Goal: Information Seeking & Learning: Learn about a topic

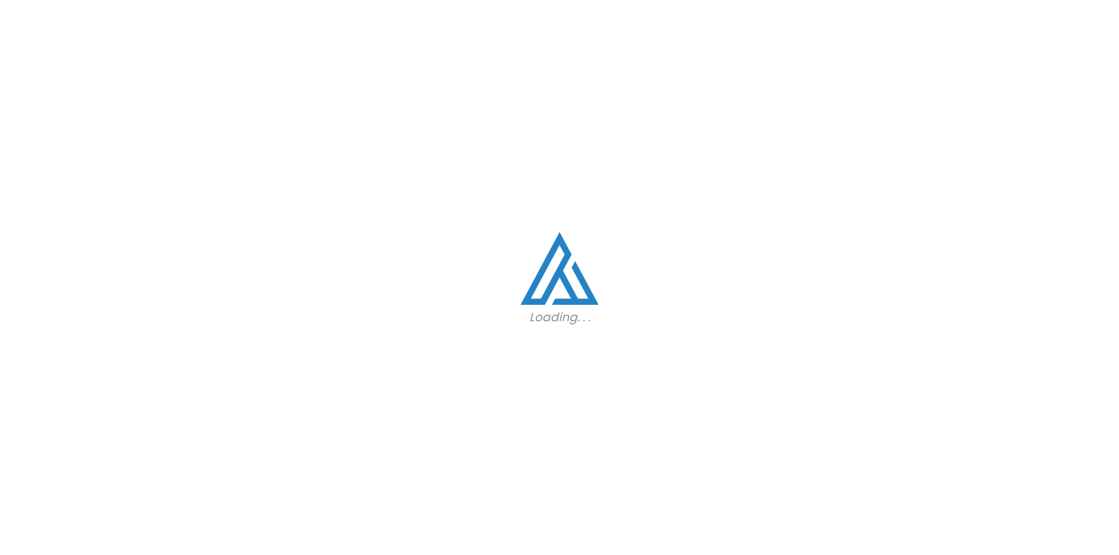
click at [621, 273] on div "Loading. . ." at bounding box center [559, 277] width 1119 height 555
click at [584, 228] on div "Loading. . ." at bounding box center [559, 277] width 1119 height 555
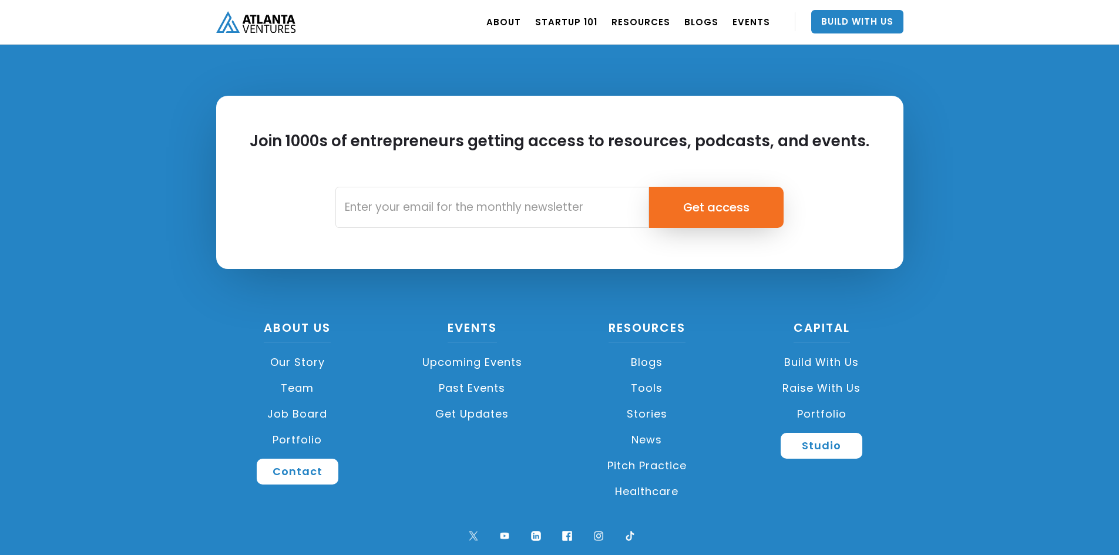
scroll to position [2761, 0]
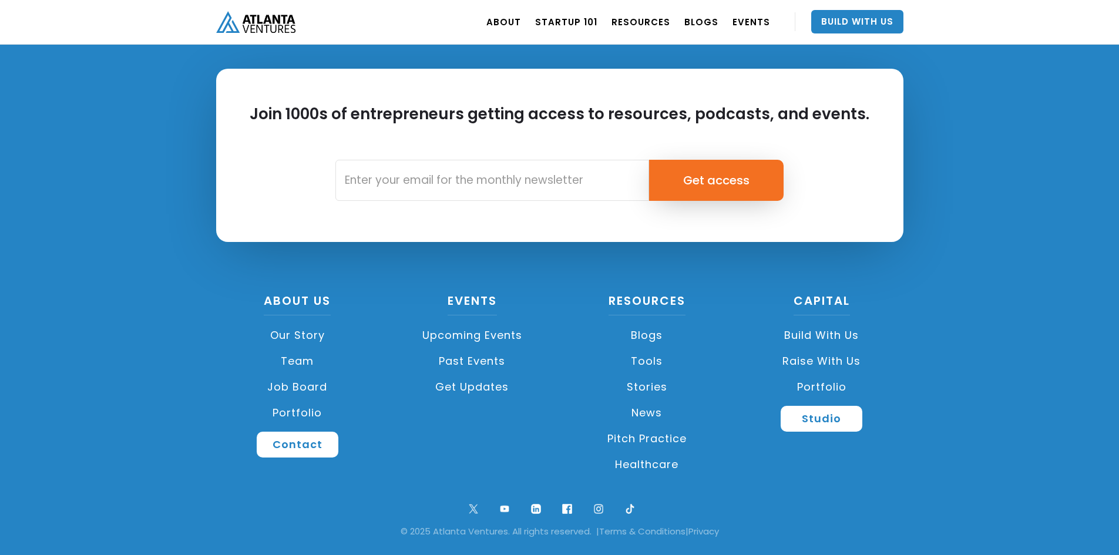
click at [300, 385] on link "Job Board" at bounding box center [297, 387] width 163 height 26
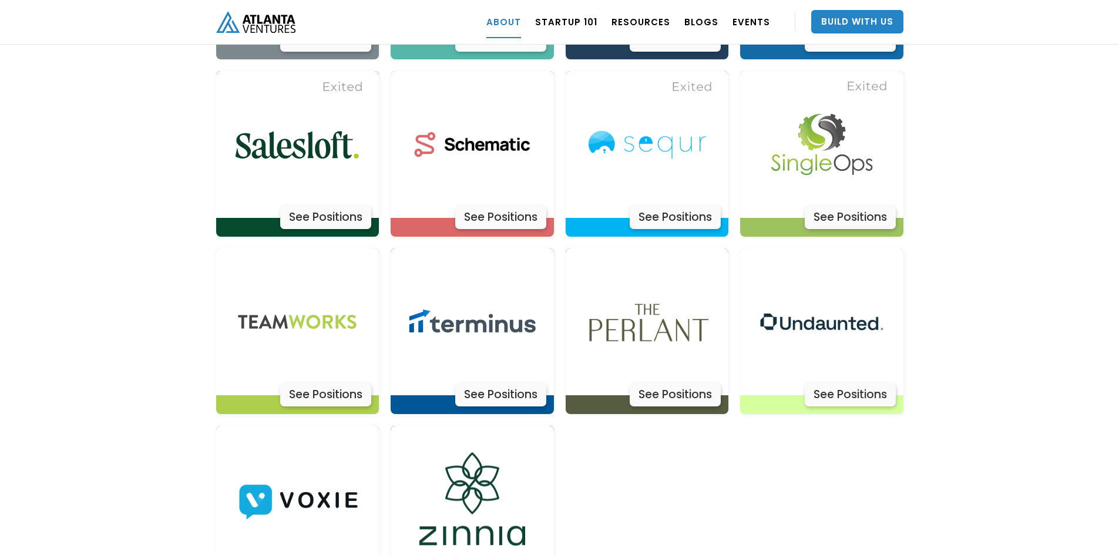
scroll to position [3788, 0]
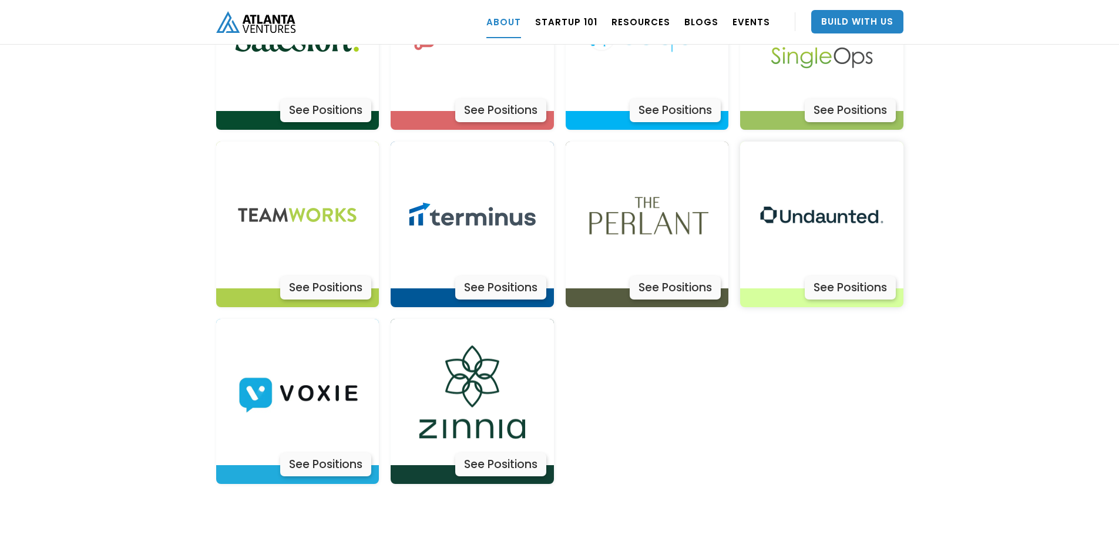
click at [866, 276] on div "See Positions" at bounding box center [849, 287] width 91 height 23
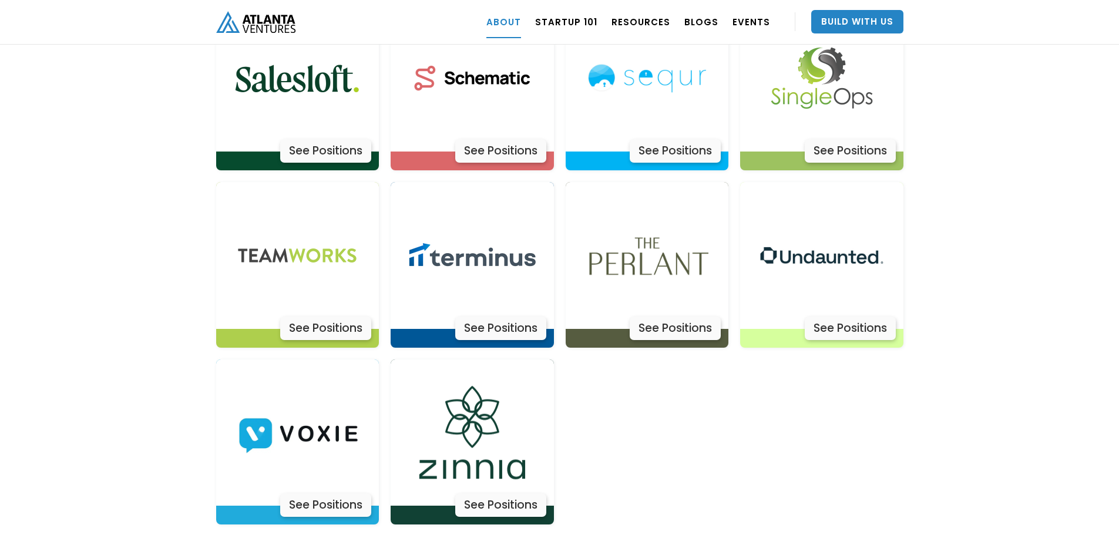
scroll to position [3670, 0]
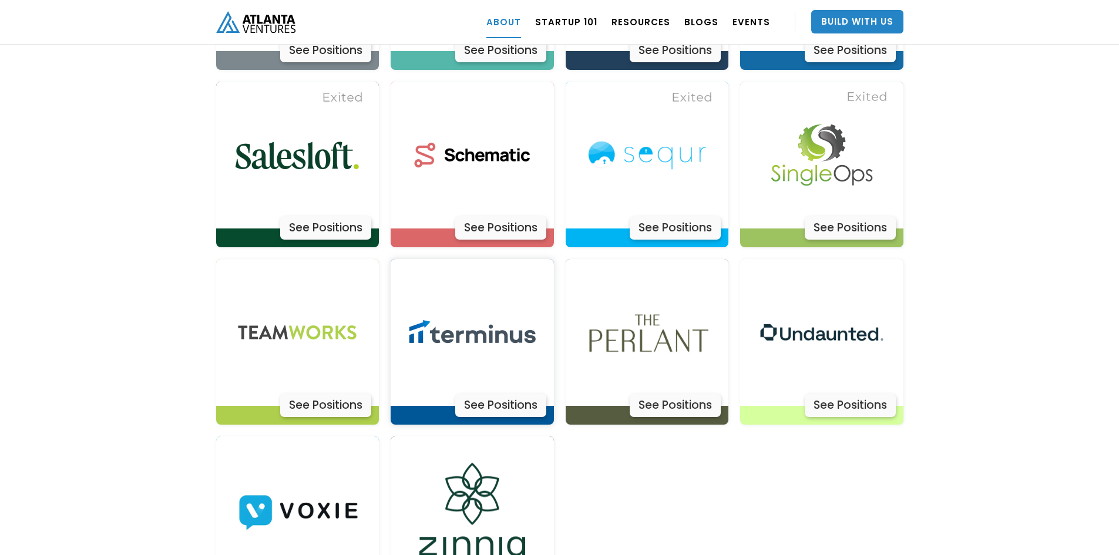
click at [511, 393] on div "See Positions" at bounding box center [500, 404] width 91 height 23
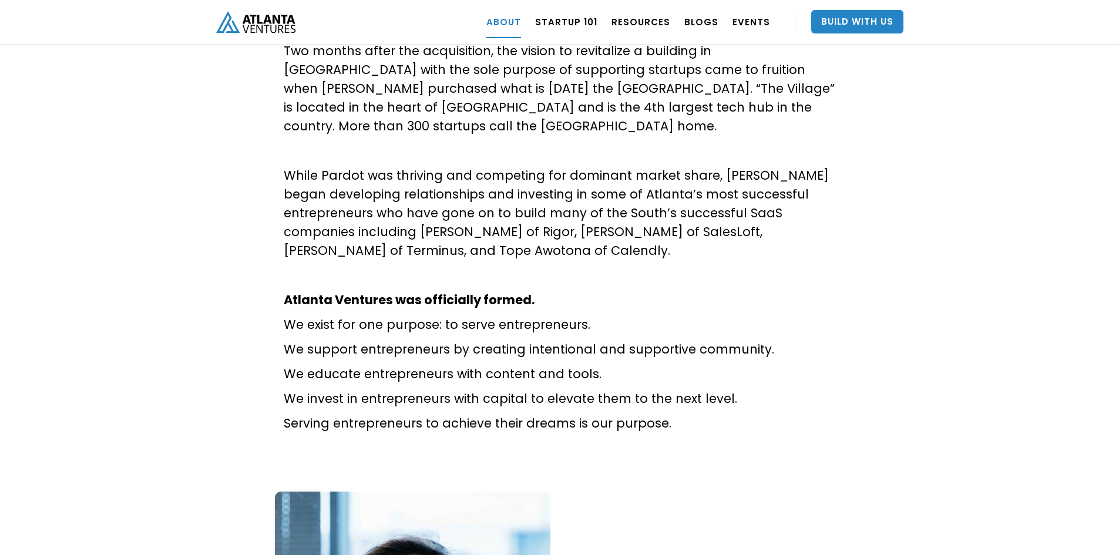
scroll to position [881, 0]
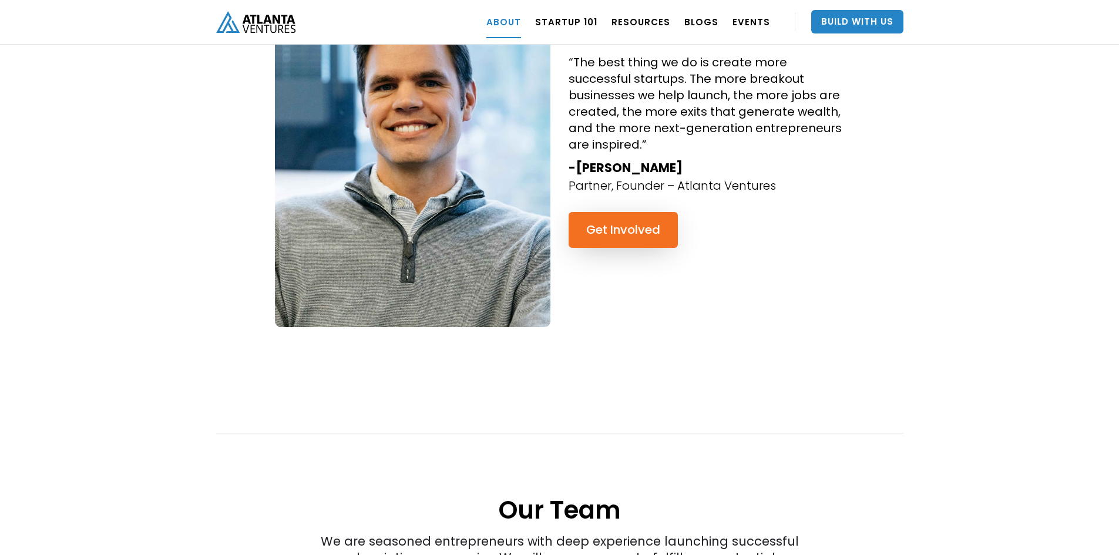
click at [940, 201] on div "“The best thing we do is create more successful startups. The more breakout bus…" at bounding box center [559, 512] width 1119 height 1205
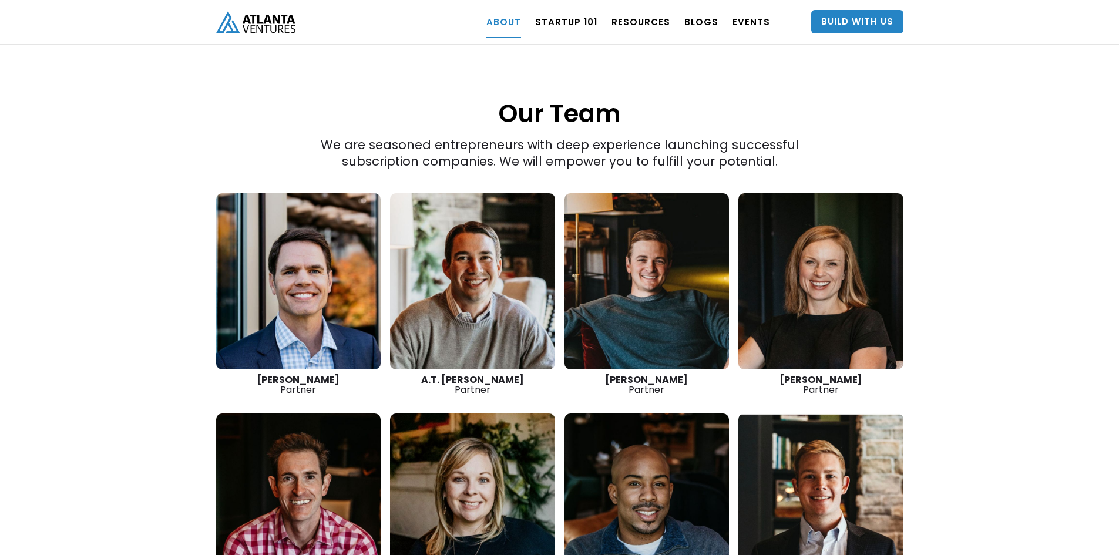
scroll to position [1585, 0]
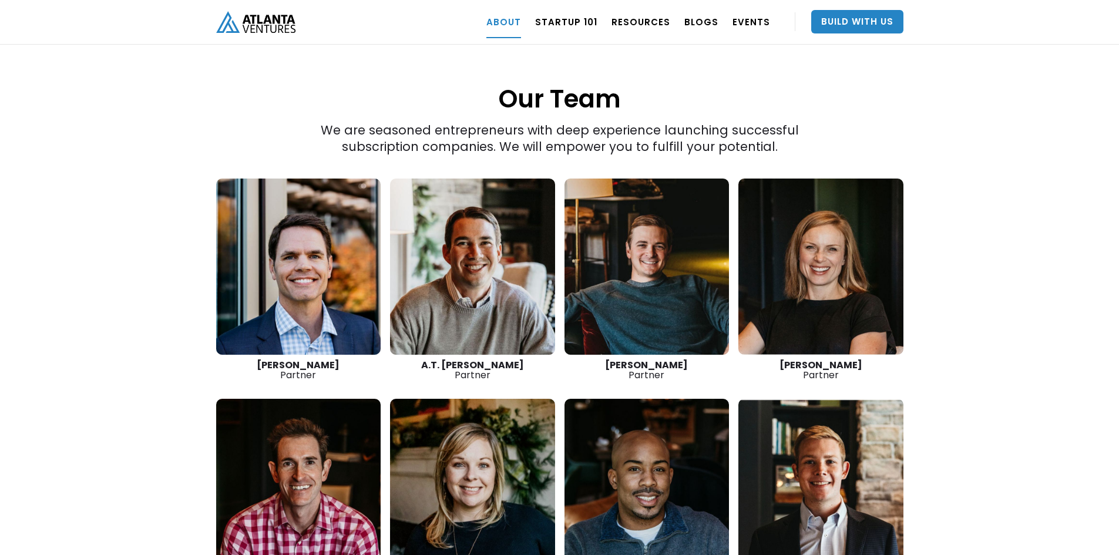
click at [979, 226] on div "“The best thing we do is create more successful startups. The more breakout bus…" at bounding box center [559, 101] width 1119 height 1205
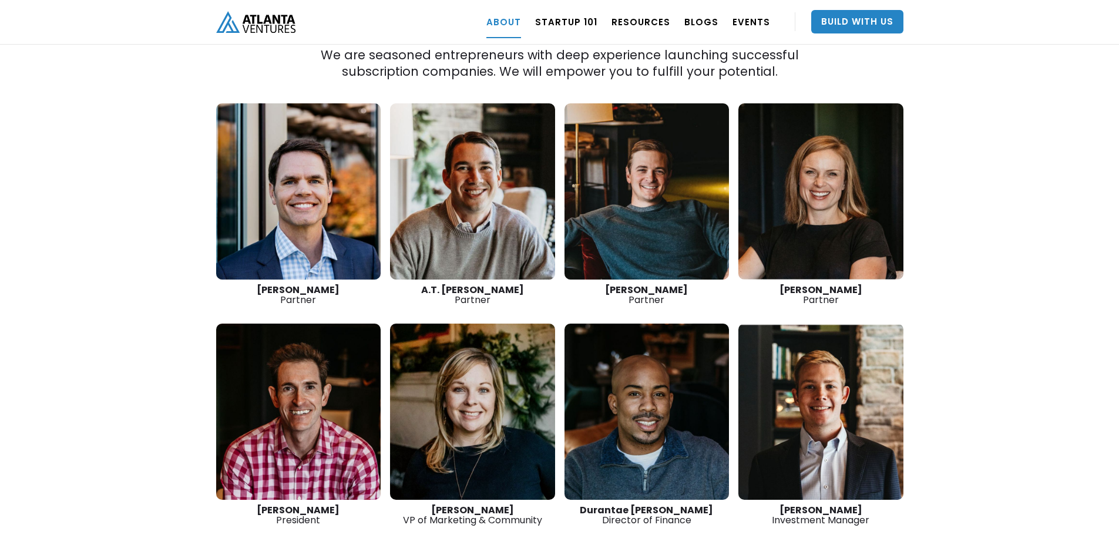
scroll to position [1761, 0]
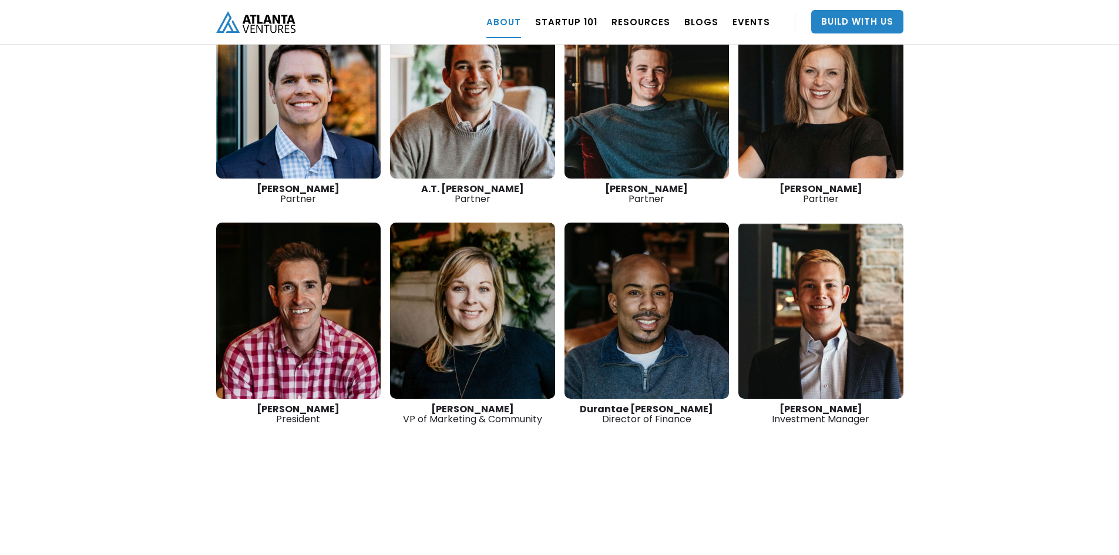
click at [287, 257] on link at bounding box center [298, 311] width 165 height 176
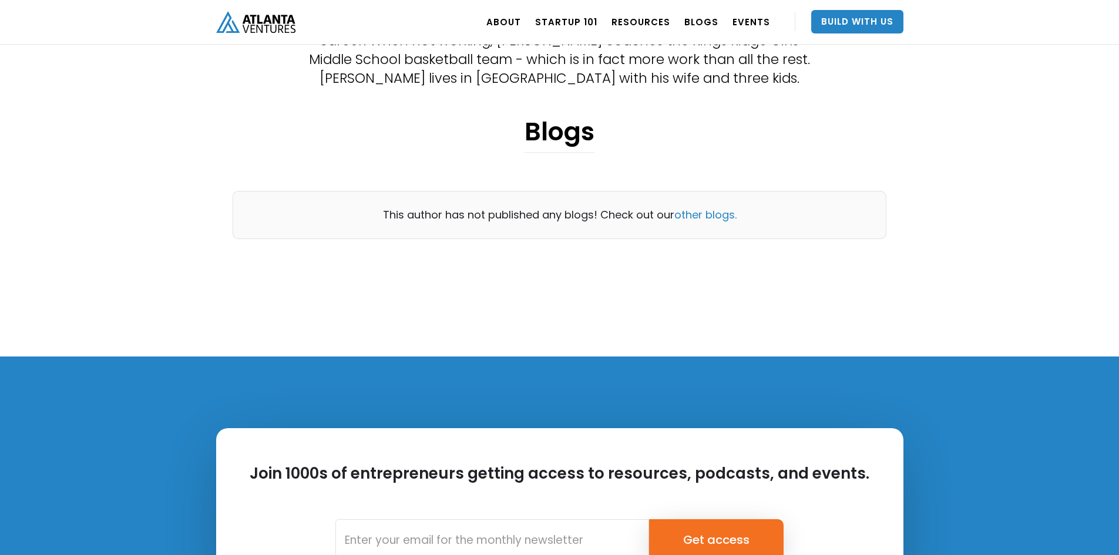
scroll to position [646, 0]
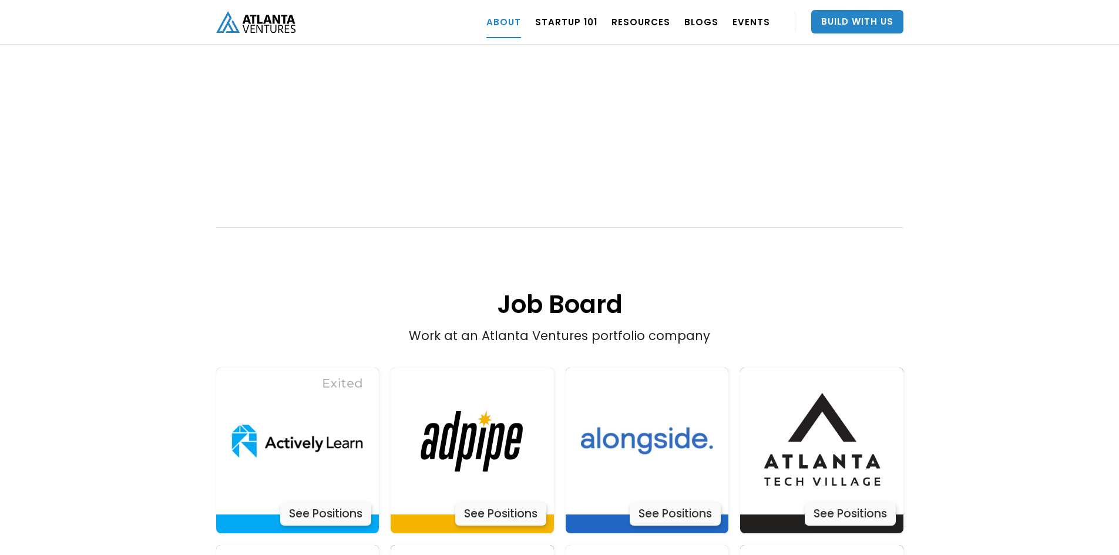
scroll to position [2290, 0]
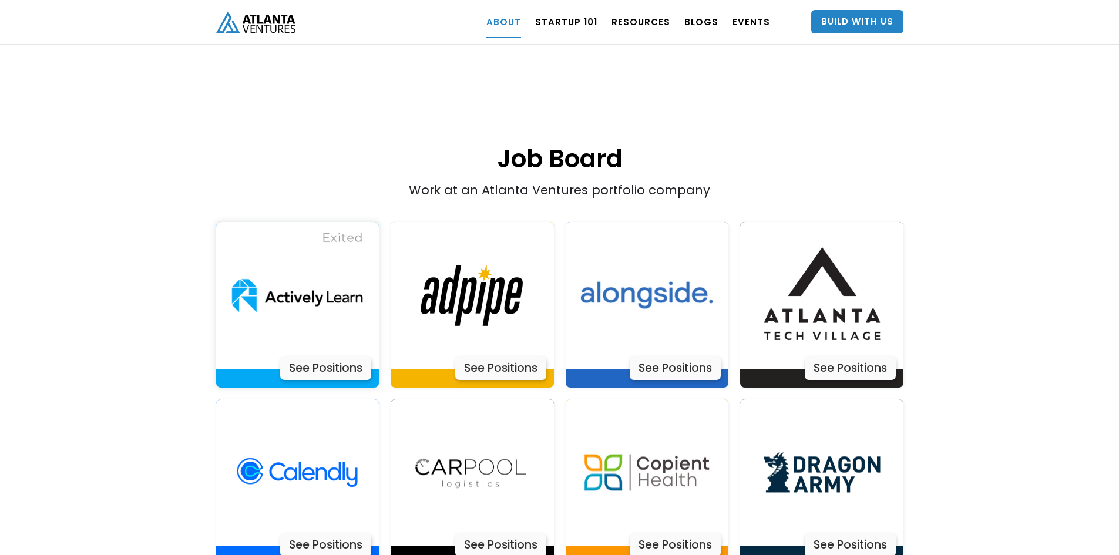
click at [330, 356] on div "See Positions" at bounding box center [325, 367] width 91 height 23
click at [835, 292] on img at bounding box center [821, 295] width 147 height 147
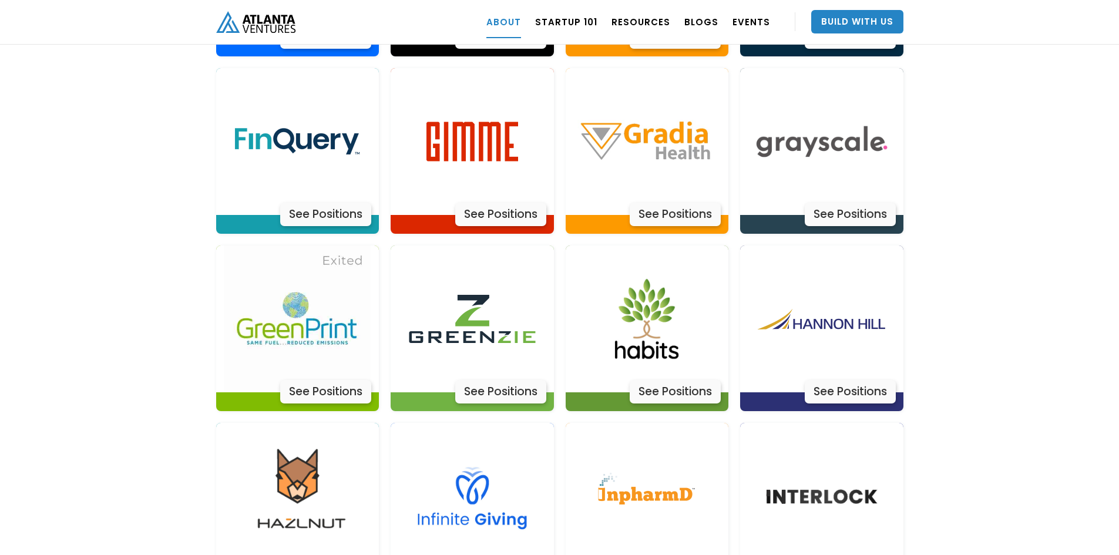
scroll to position [2818, 0]
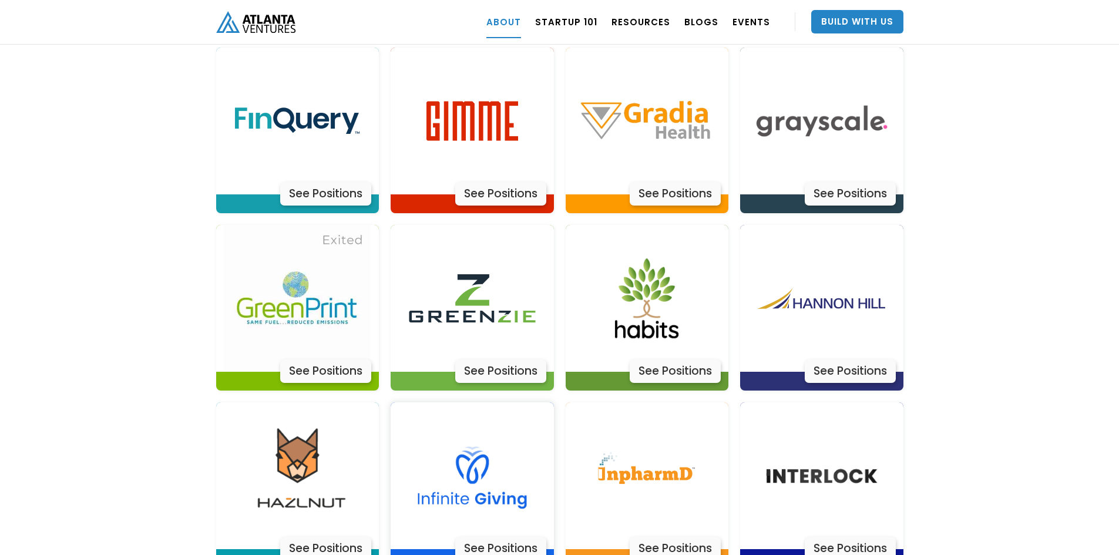
click at [501, 537] on div "See Positions" at bounding box center [500, 548] width 91 height 23
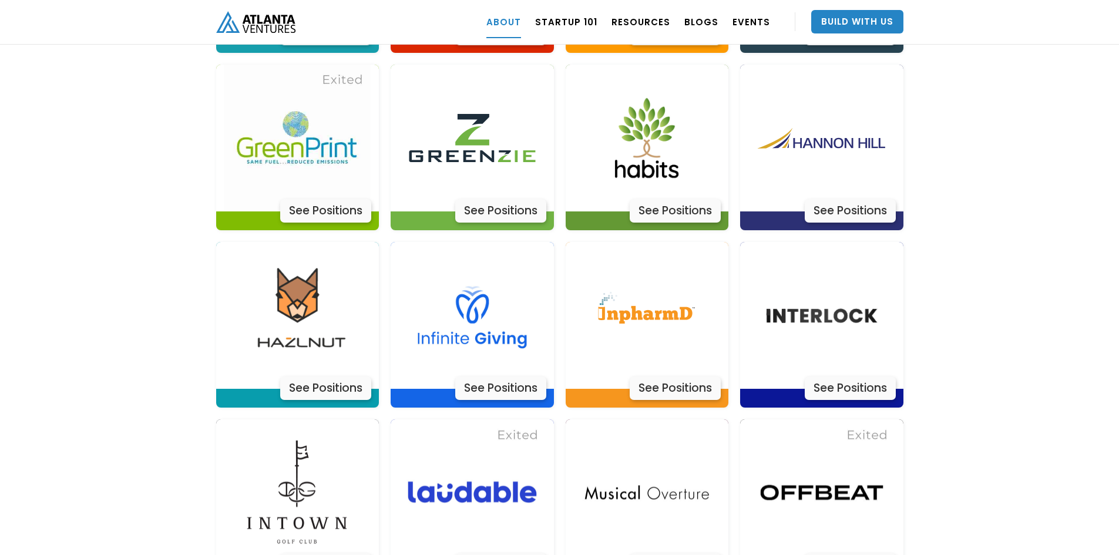
scroll to position [2994, 0]
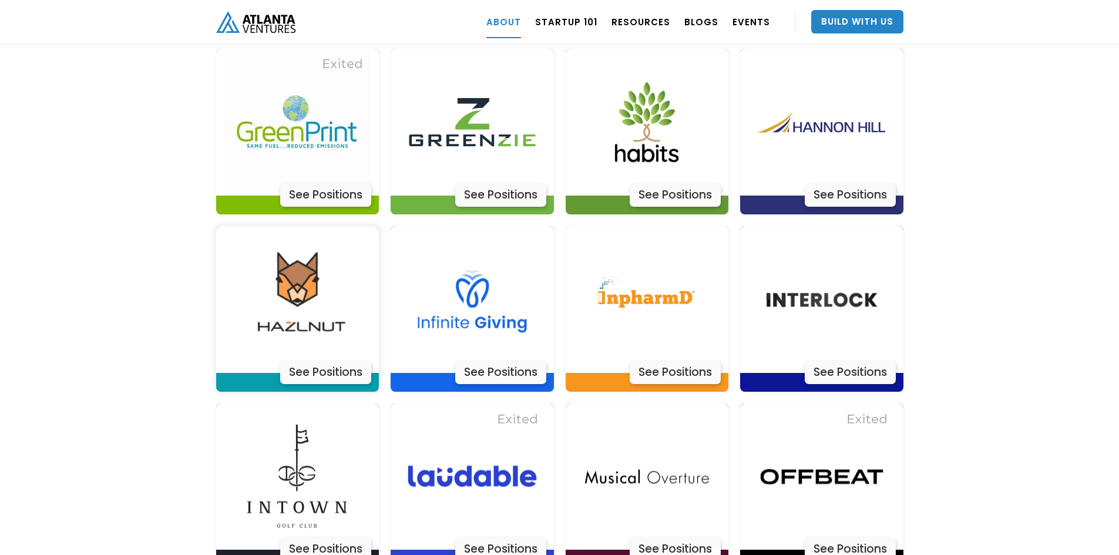
click at [329, 361] on div "See Positions" at bounding box center [325, 372] width 91 height 23
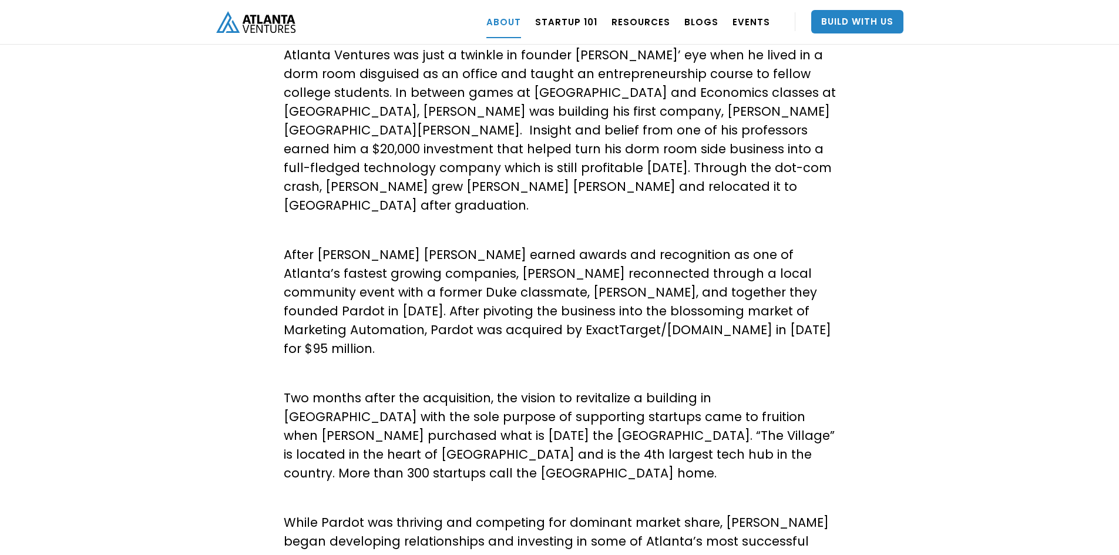
scroll to position [122, 0]
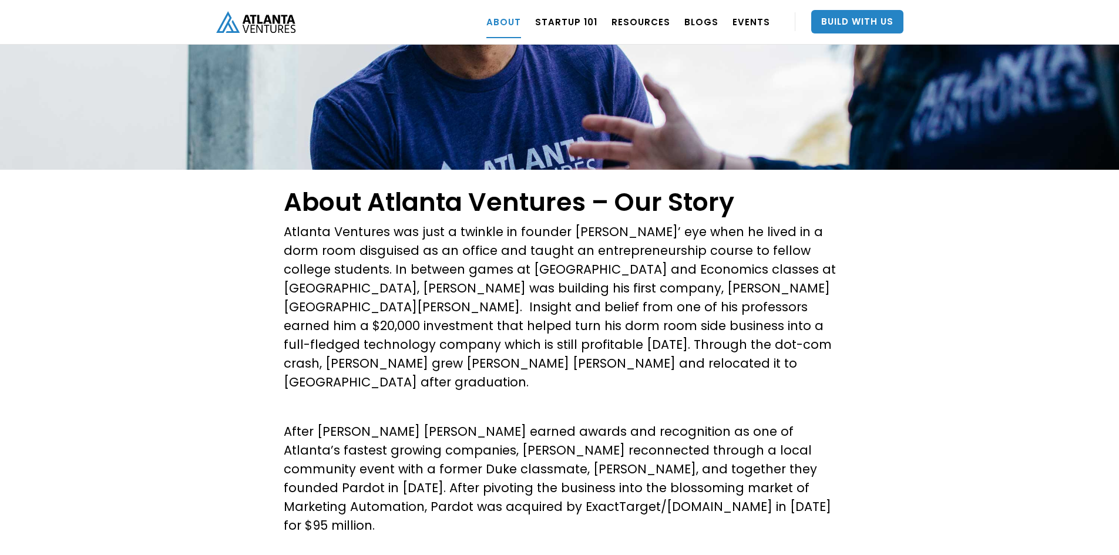
click at [605, 248] on p "Atlanta Ventures was just a twinkle in founder David Cummings’ eye when he live…" at bounding box center [560, 307] width 552 height 169
click at [607, 248] on p "Atlanta Ventures was just a twinkle in founder David Cummings’ eye when he live…" at bounding box center [560, 307] width 552 height 169
click at [502, 252] on p "Atlanta Ventures was just a twinkle in founder David Cummings’ eye when he live…" at bounding box center [560, 307] width 552 height 169
click at [486, 268] on p "Atlanta Ventures was just a twinkle in founder David Cummings’ eye when he live…" at bounding box center [560, 307] width 552 height 169
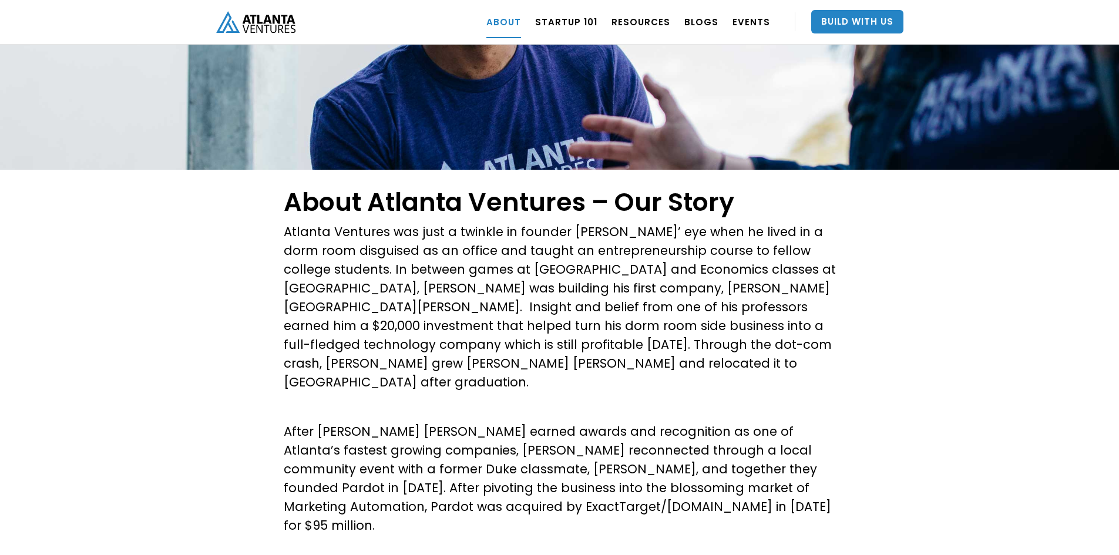
click at [483, 269] on p "Atlanta Ventures was just a twinkle in founder David Cummings’ eye when he live…" at bounding box center [560, 307] width 552 height 169
click at [486, 268] on p "Atlanta Ventures was just a twinkle in founder David Cummings’ eye when he live…" at bounding box center [560, 307] width 552 height 169
click at [477, 264] on p "Atlanta Ventures was just a twinkle in founder David Cummings’ eye when he live…" at bounding box center [560, 307] width 552 height 169
click at [439, 262] on p "Atlanta Ventures was just a twinkle in founder David Cummings’ eye when he live…" at bounding box center [560, 307] width 552 height 169
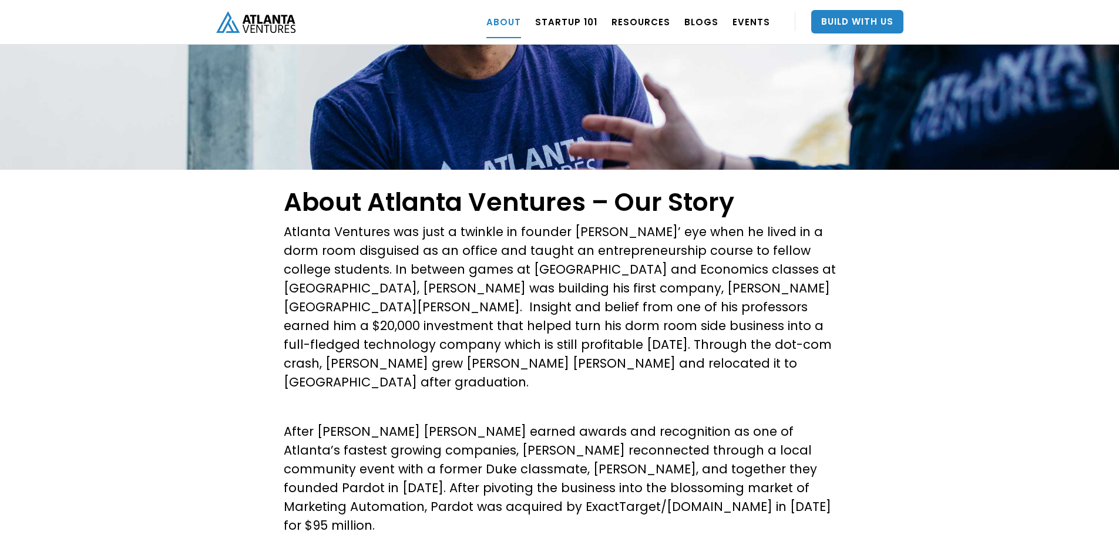
click at [420, 262] on p "Atlanta Ventures was just a twinkle in founder David Cummings’ eye when he live…" at bounding box center [560, 307] width 552 height 169
click at [413, 263] on p "Atlanta Ventures was just a twinkle in founder David Cummings’ eye when he live…" at bounding box center [560, 307] width 552 height 169
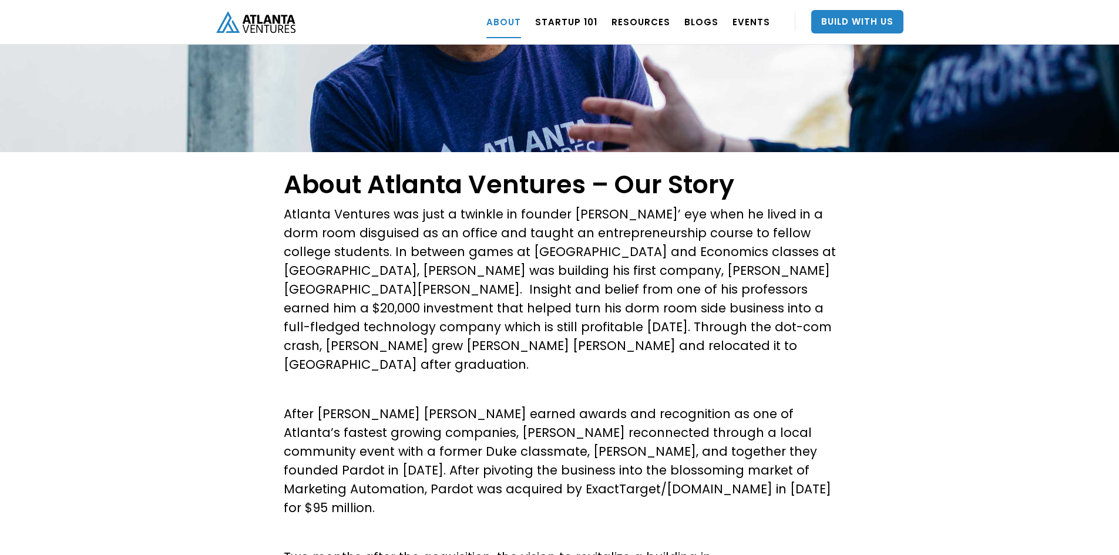
scroll to position [298, 0]
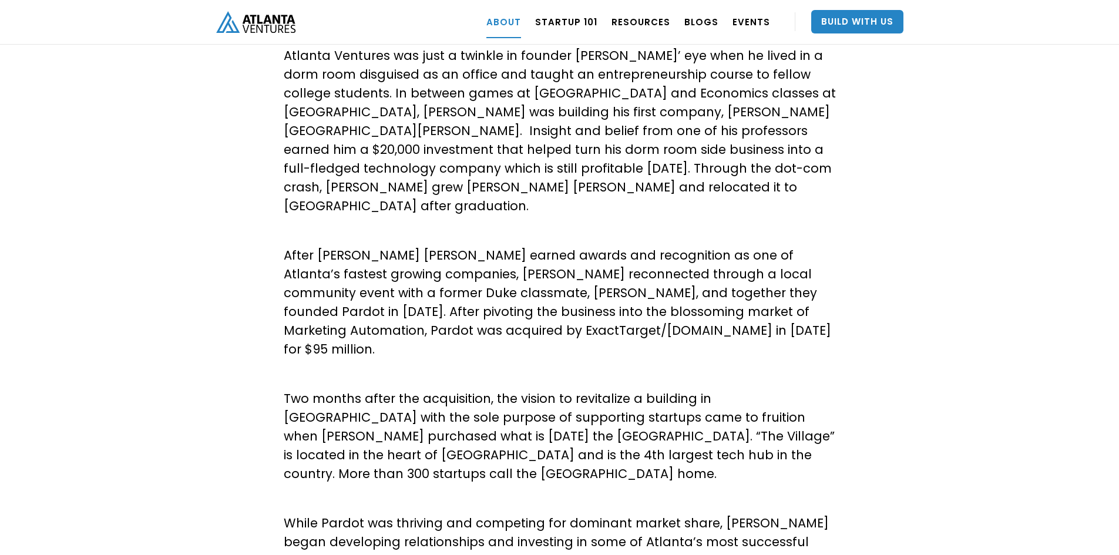
click at [507, 249] on p "After Hannon Hill earned awards and recognition as one of Atlanta’s fastest gro…" at bounding box center [560, 302] width 552 height 113
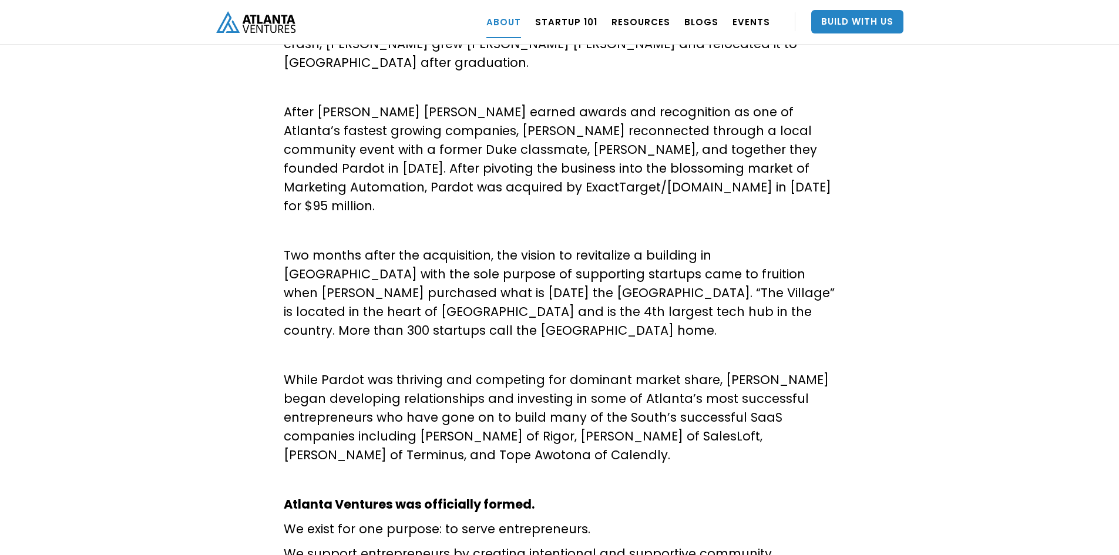
scroll to position [592, 0]
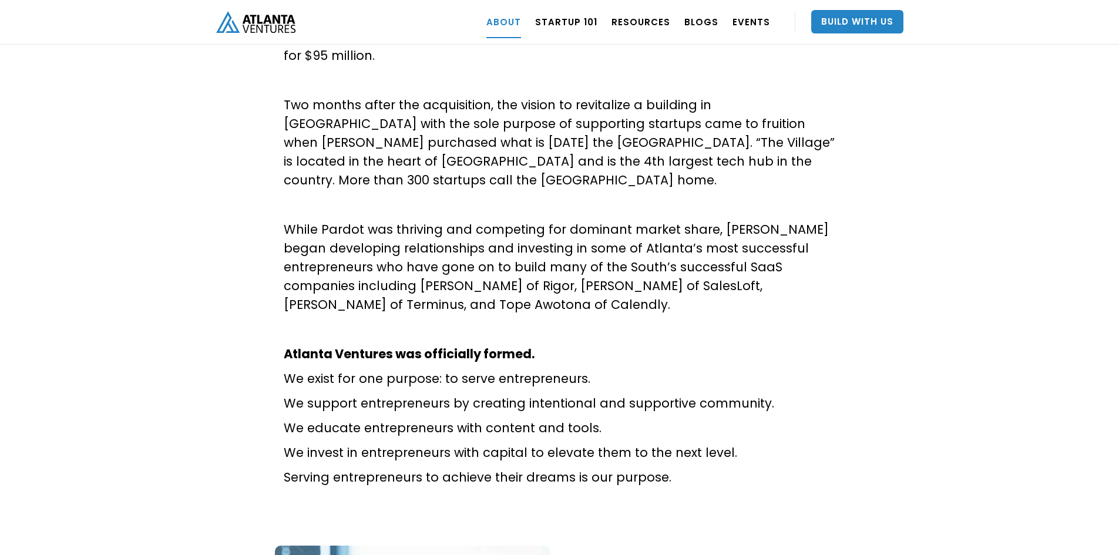
click at [580, 266] on p "While Pardot was thriving and competing for dominant market share, David began …" at bounding box center [560, 267] width 552 height 94
click at [577, 264] on p "While Pardot was thriving and competing for dominant market share, David began …" at bounding box center [560, 267] width 552 height 94
click at [567, 263] on p "While Pardot was thriving and competing for dominant market share, David began …" at bounding box center [560, 267] width 552 height 94
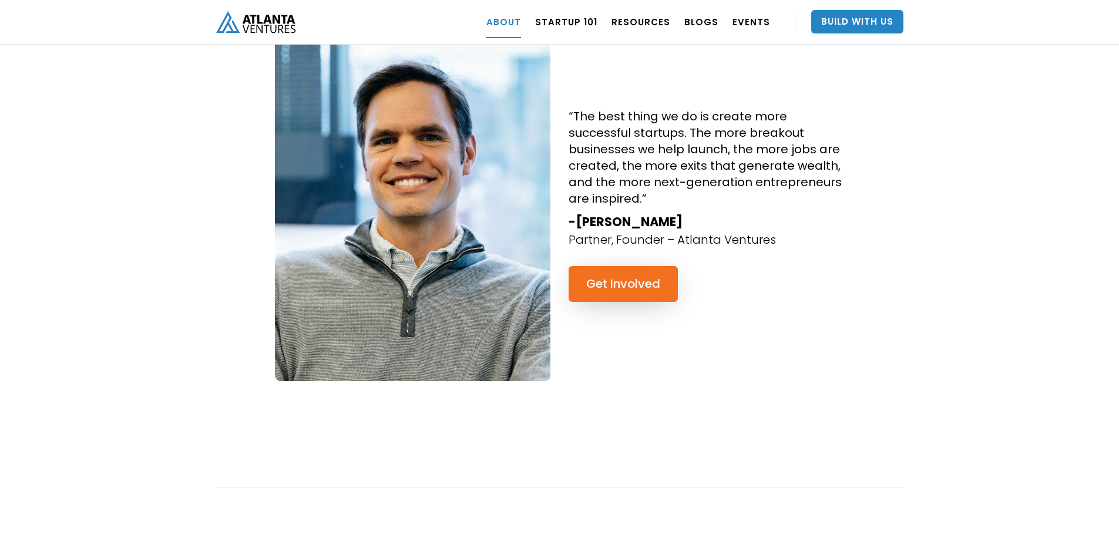
scroll to position [1414, 0]
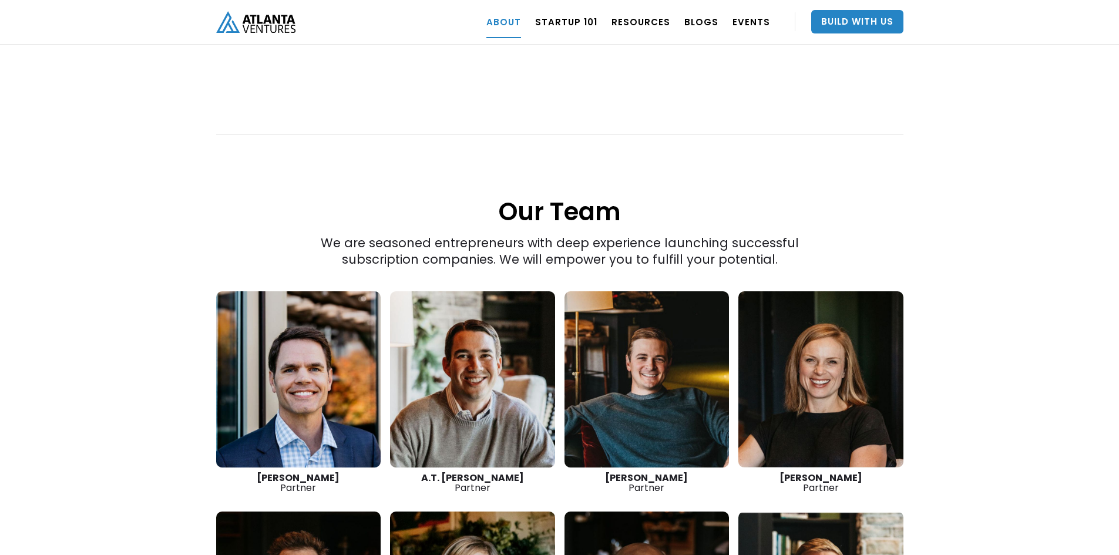
click at [1066, 244] on div "“The best thing we do is create more successful startups. The more breakout bus…" at bounding box center [559, 214] width 1119 height 1205
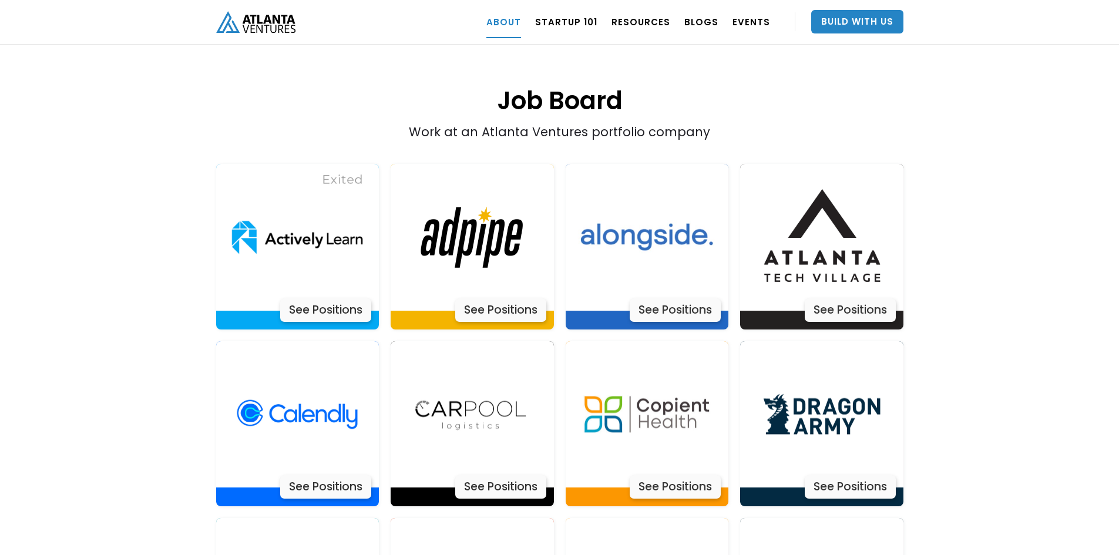
scroll to position [2529, 0]
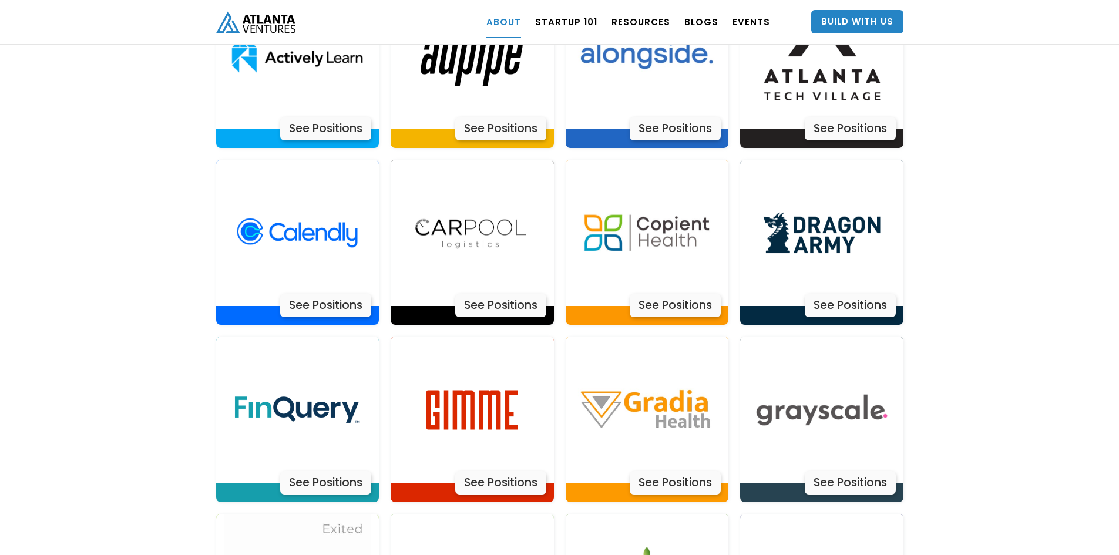
click at [975, 305] on div "About Atlanta Ventures – Our Story Atlanta Ventures was just a twinkle in found…" at bounding box center [559, 221] width 1119 height 4919
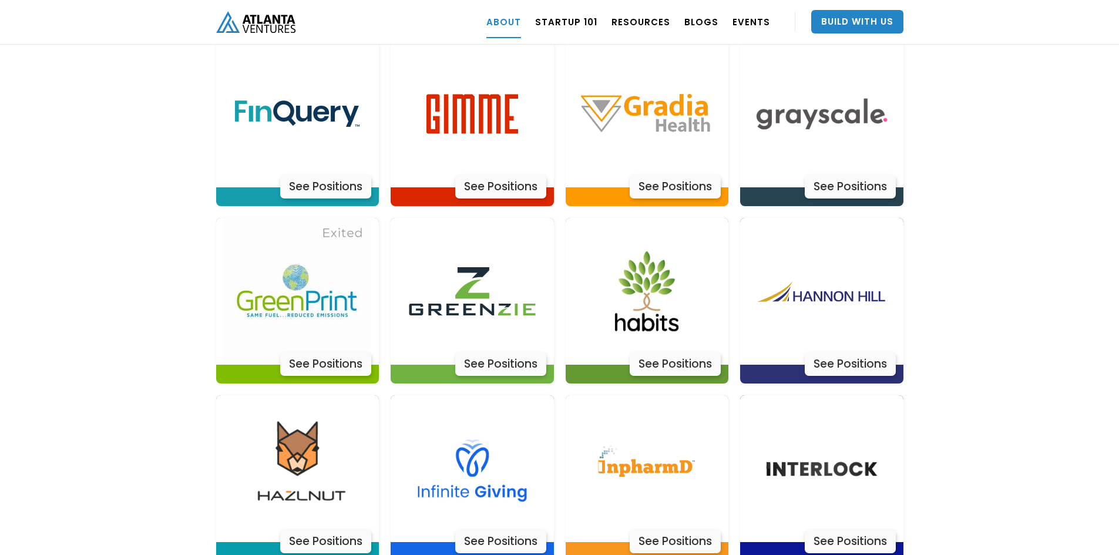
scroll to position [2940, 0]
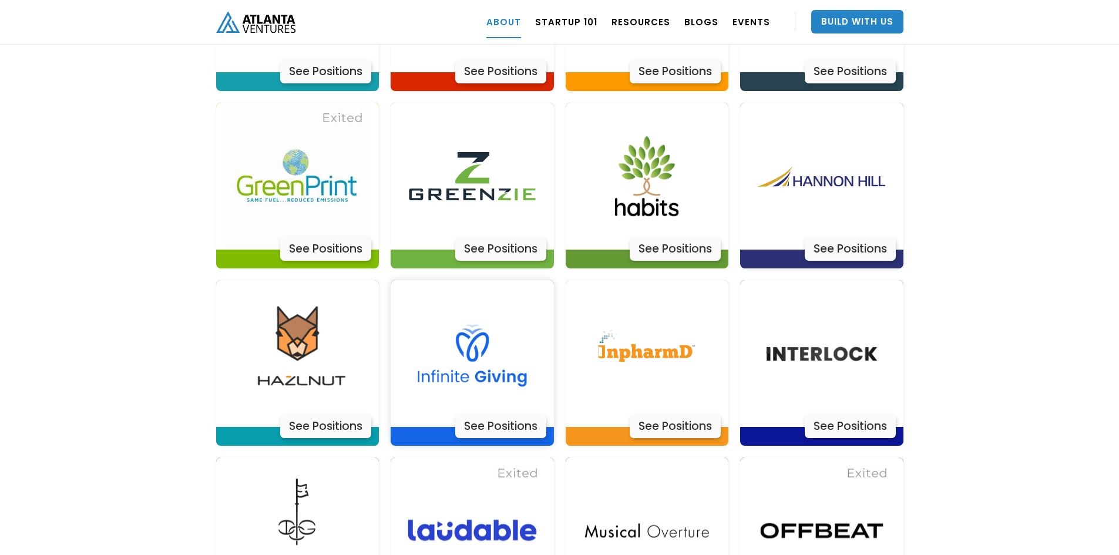
click at [490, 415] on div "See Positions" at bounding box center [500, 426] width 91 height 23
